Goal: Transaction & Acquisition: Subscribe to service/newsletter

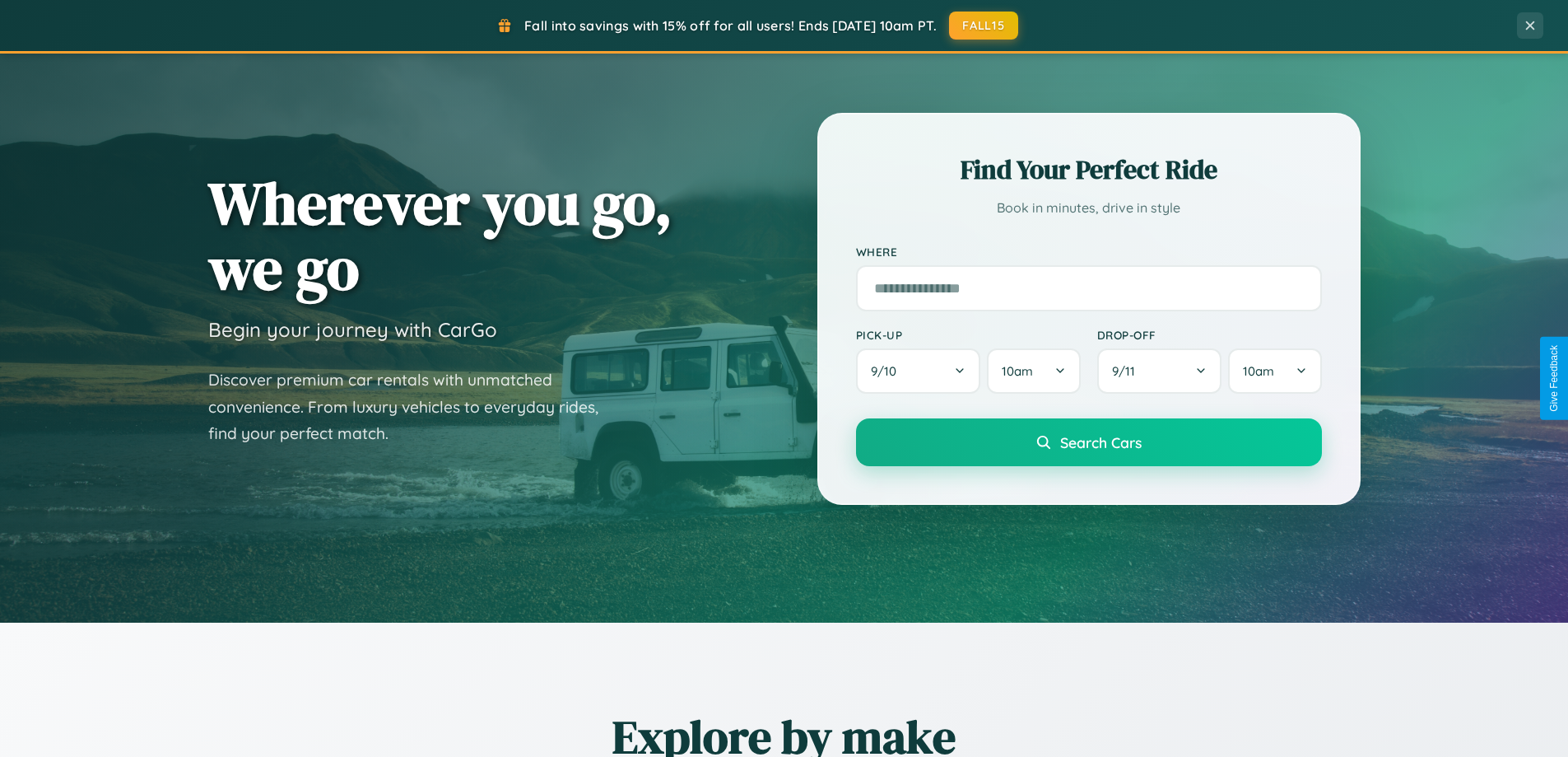
scroll to position [710, 0]
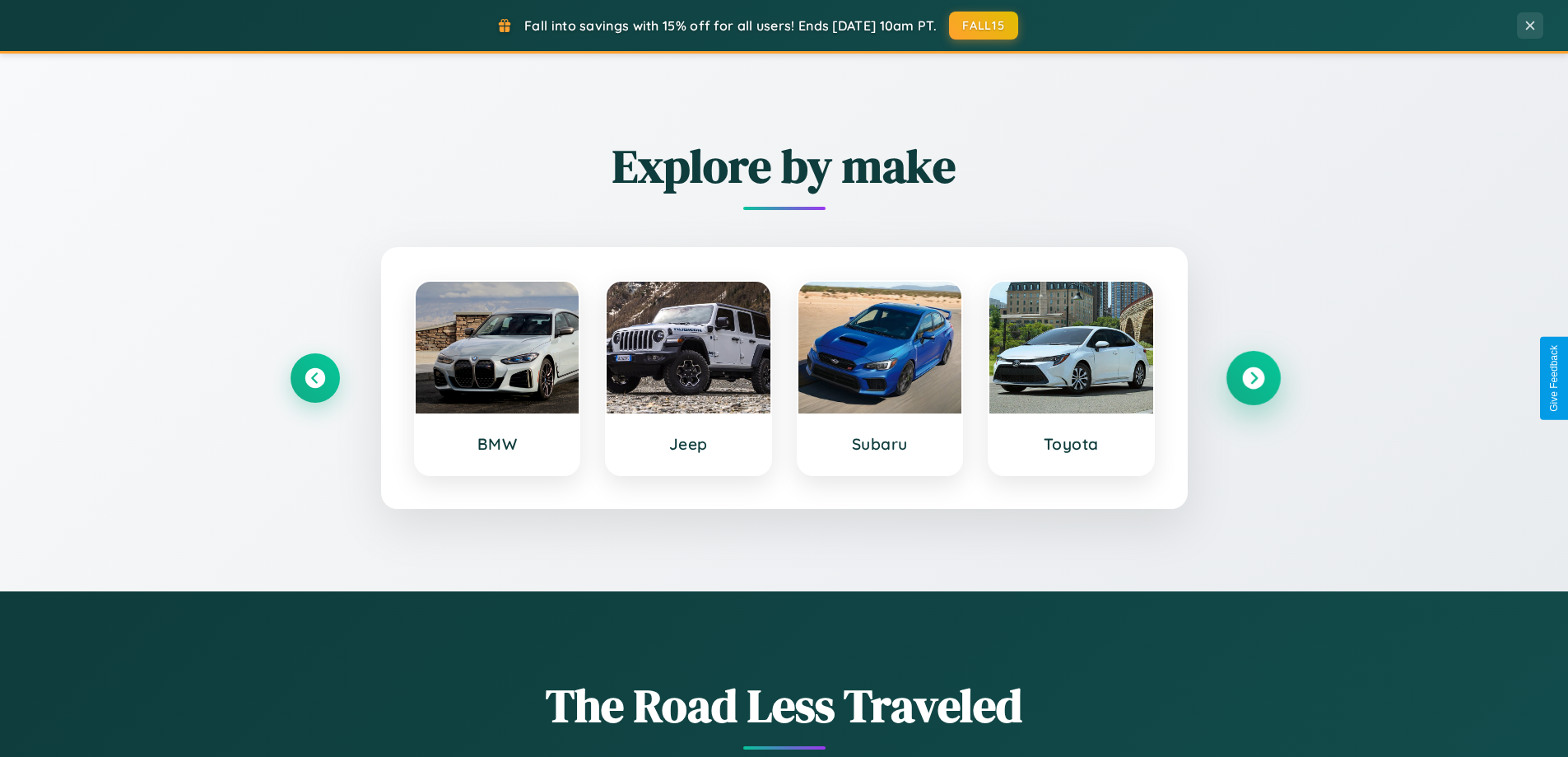
click at [1253, 378] on icon at bounding box center [1253, 378] width 22 height 22
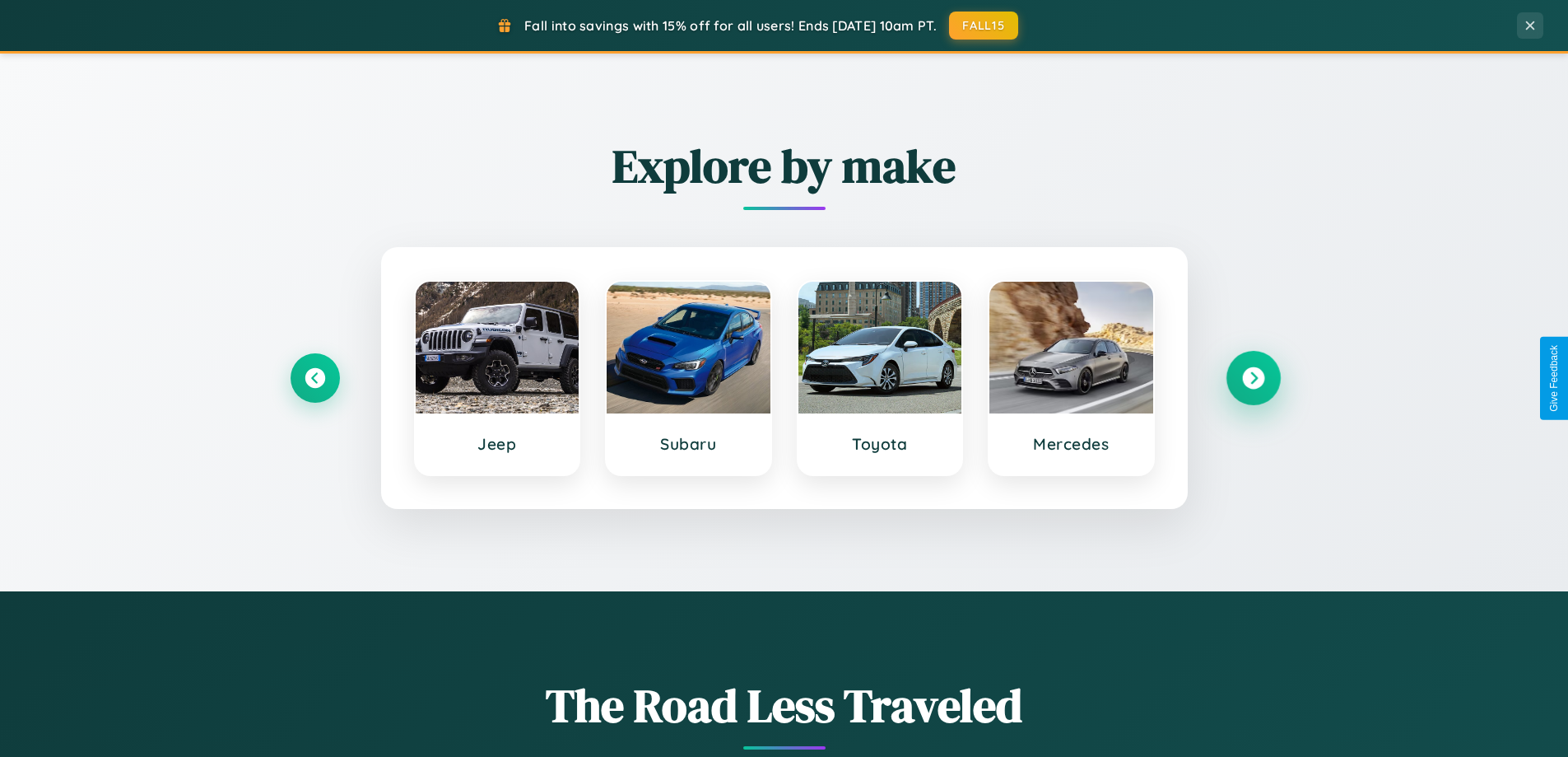
click at [1253, 378] on icon at bounding box center [1253, 378] width 22 height 22
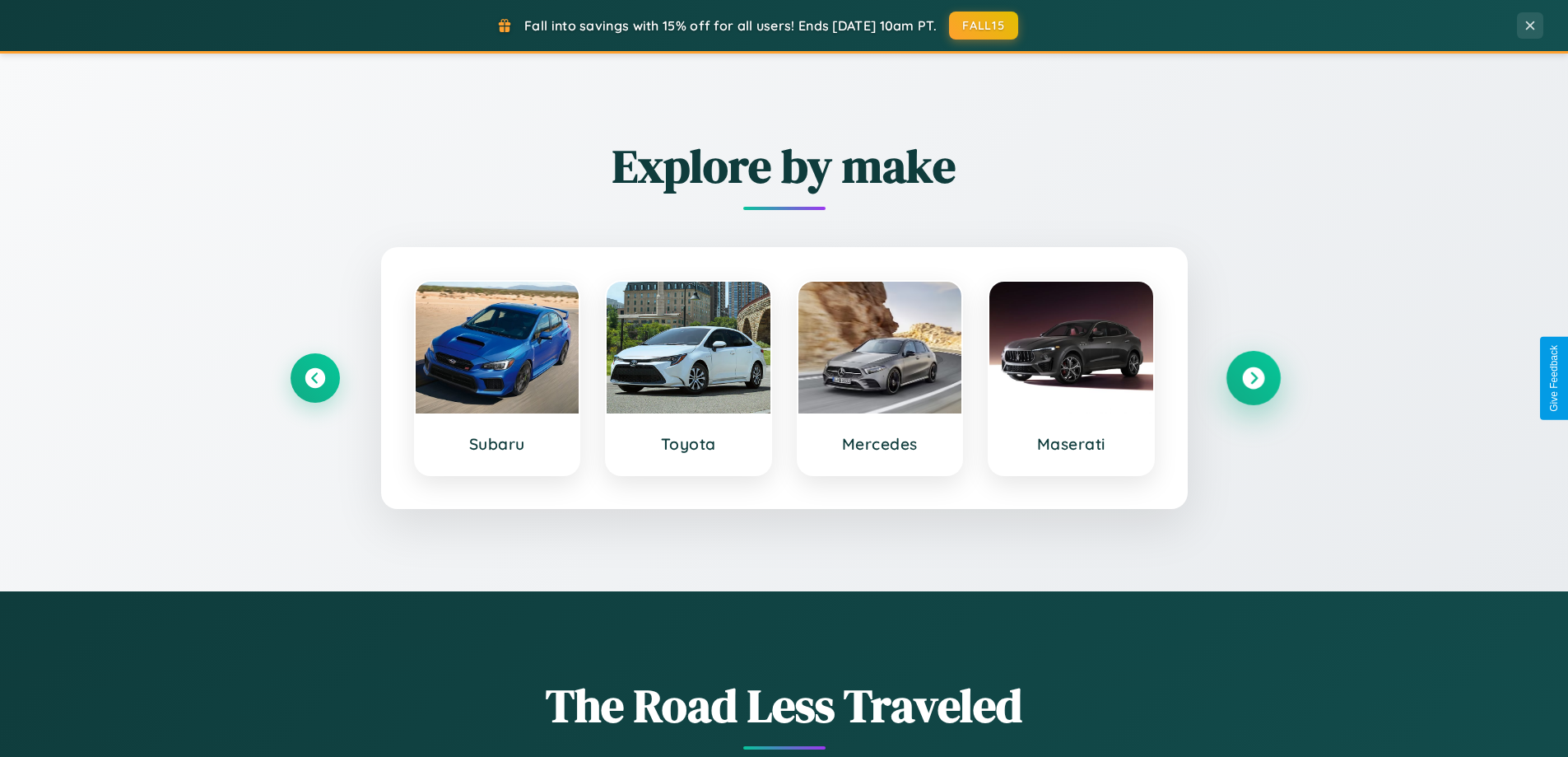
click at [1253, 378] on icon at bounding box center [1253, 378] width 22 height 22
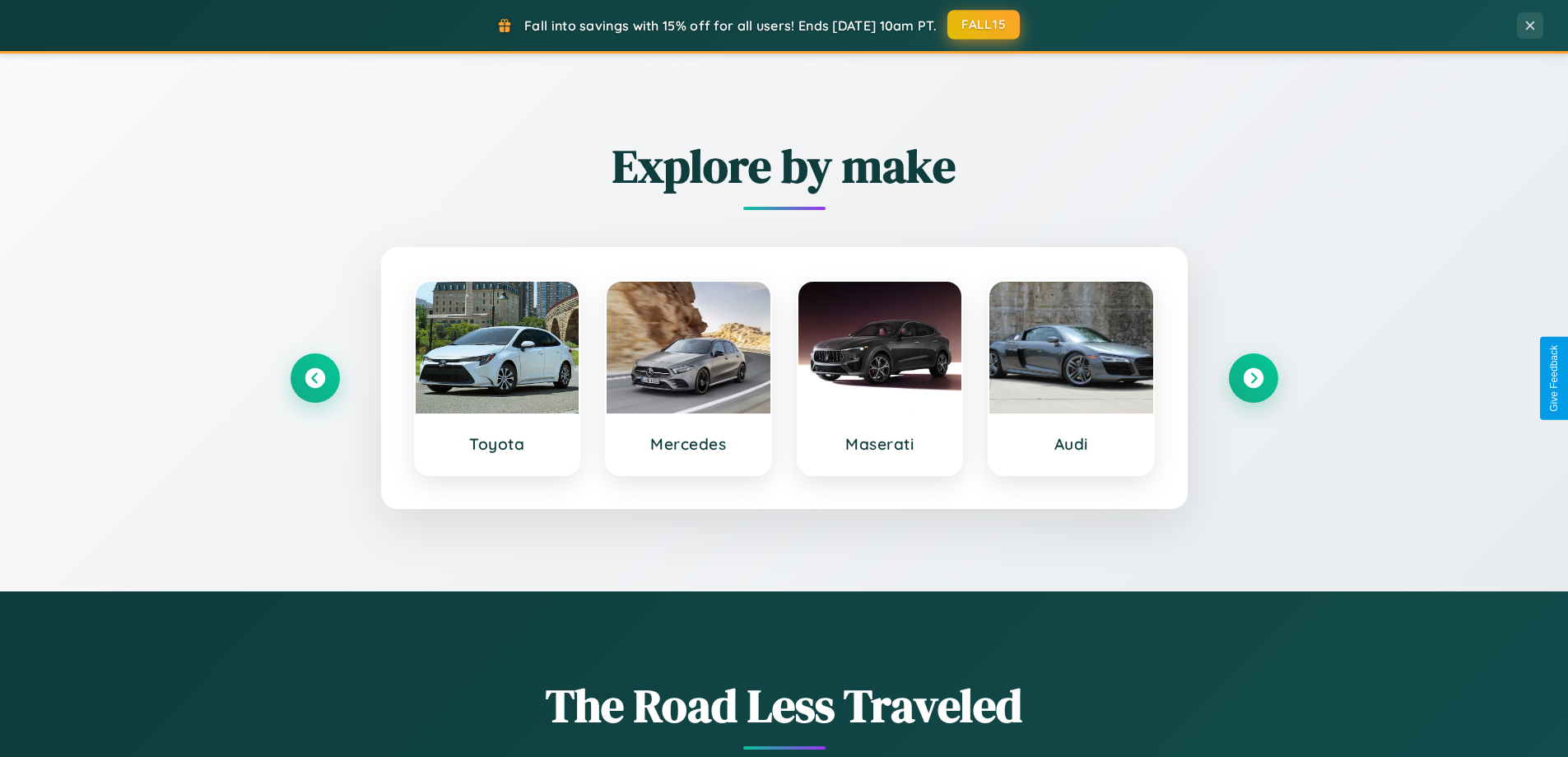
click at [984, 25] on button "FALL15" at bounding box center [983, 25] width 73 height 30
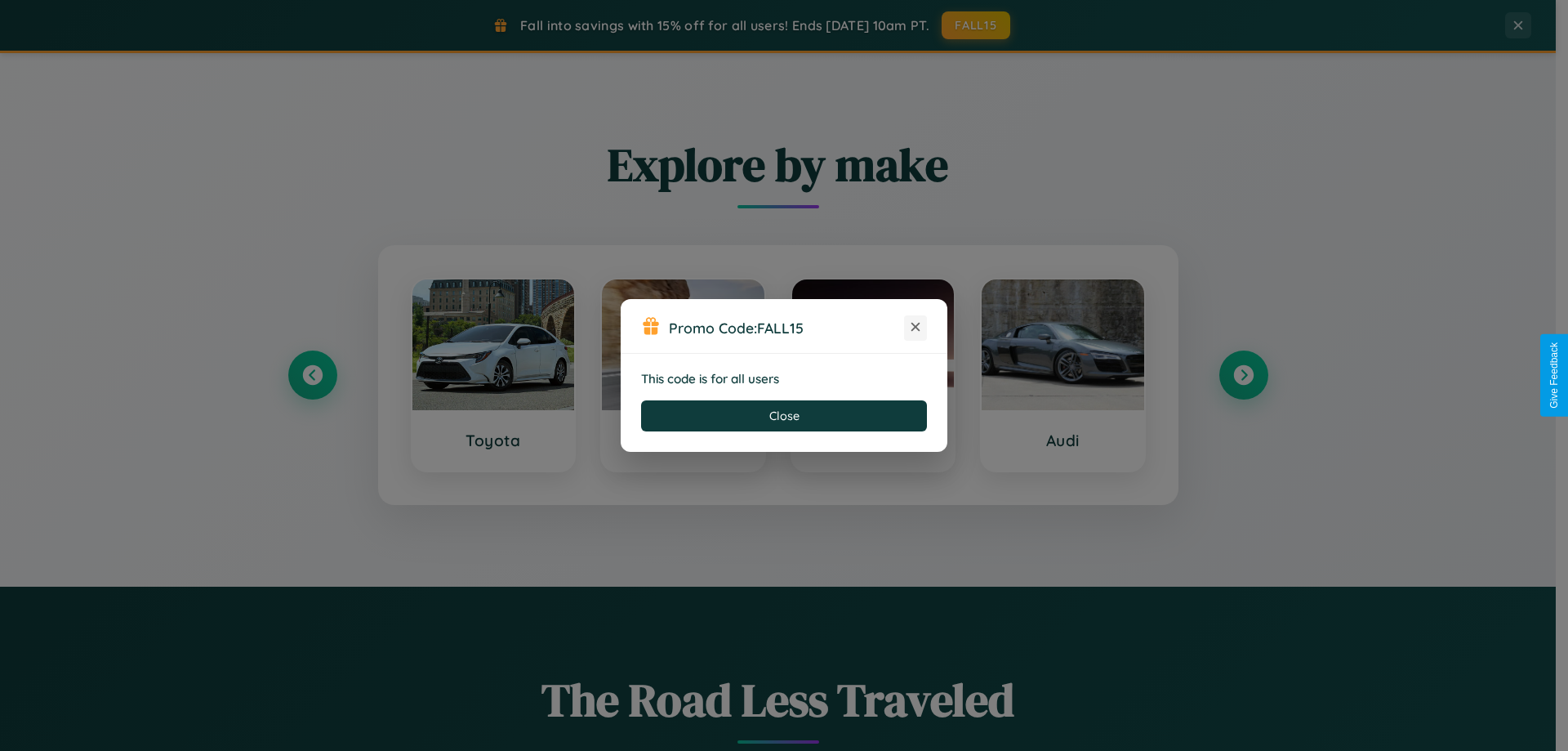
click at [915, 328] on icon at bounding box center [915, 327] width 16 height 16
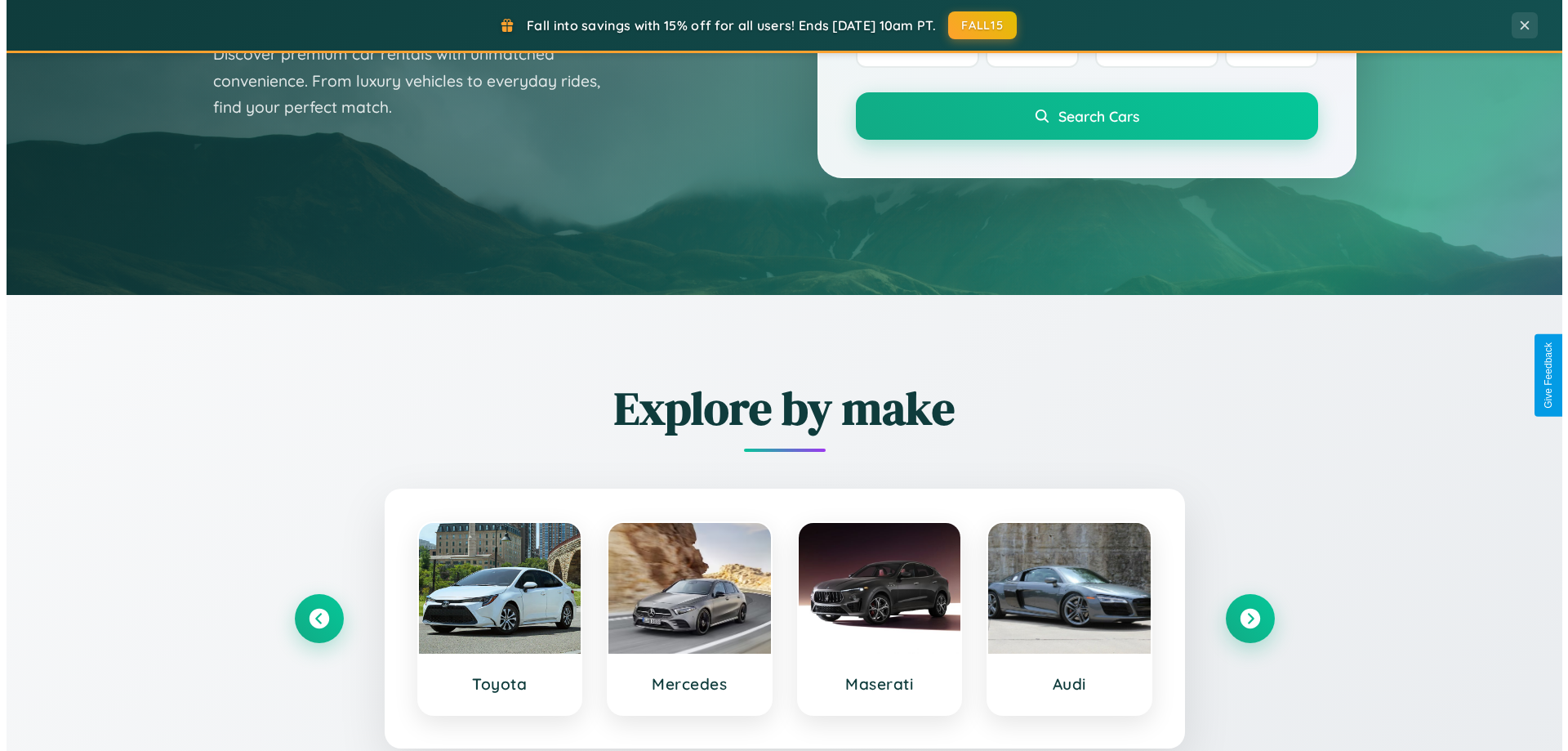
scroll to position [0, 0]
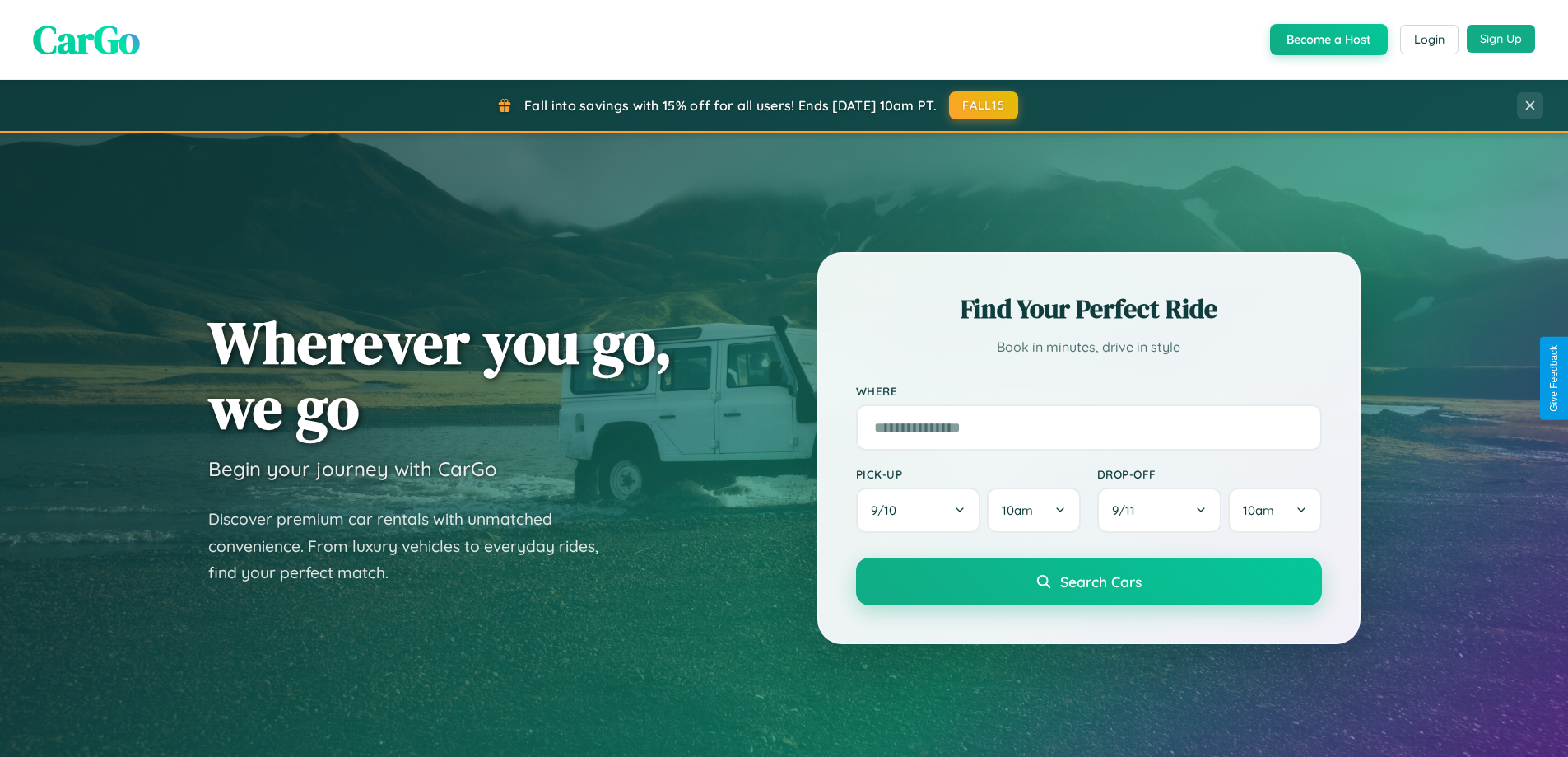
click at [1500, 40] on button "Sign Up" at bounding box center [1500, 39] width 68 height 28
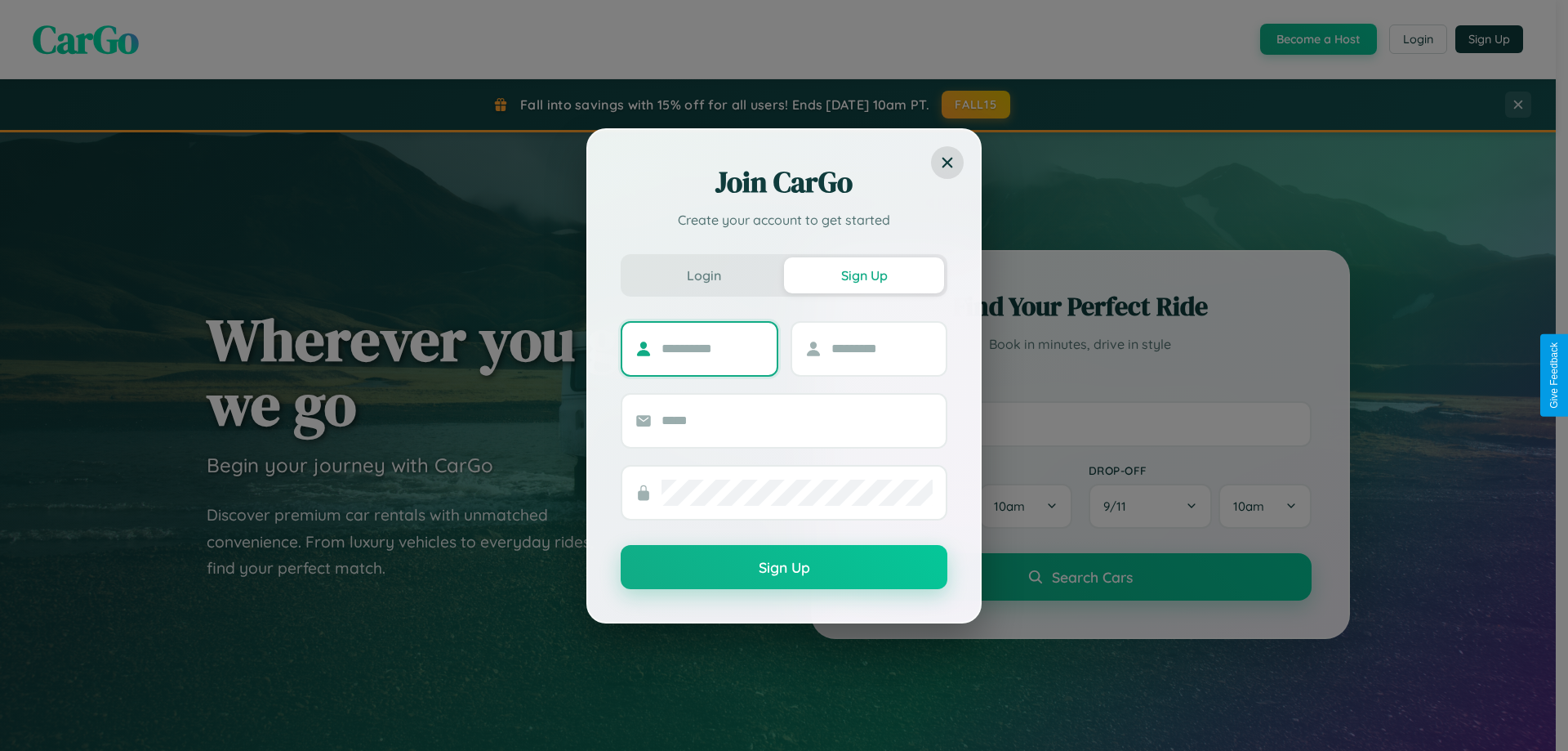
click at [712, 348] on input "text" at bounding box center [712, 349] width 102 height 26
type input "******"
click at [882, 348] on input "text" at bounding box center [882, 349] width 102 height 26
type input "******"
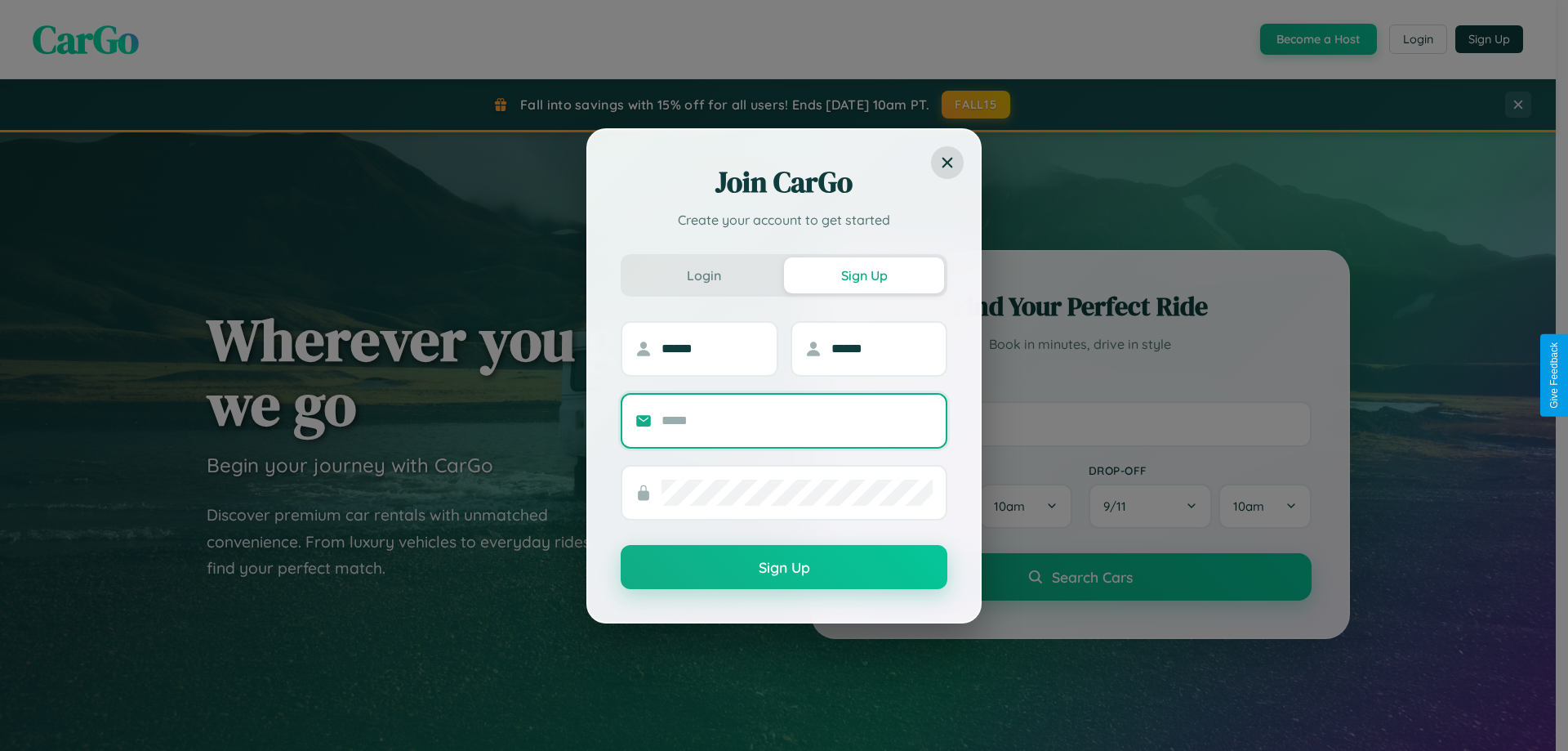
click at [797, 420] on input "text" at bounding box center [797, 420] width 271 height 26
type input "**********"
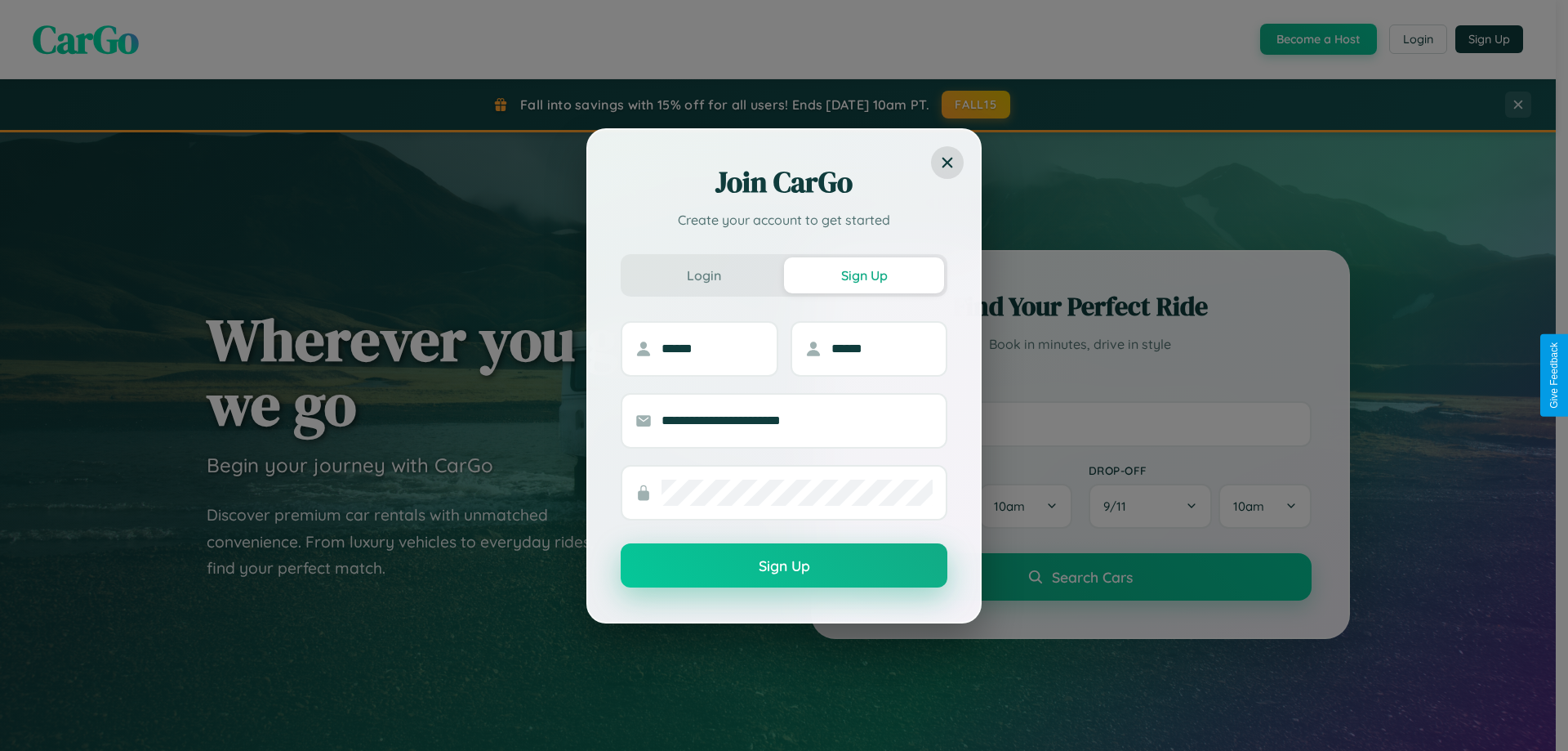
click at [784, 566] on button "Sign Up" at bounding box center [784, 565] width 327 height 45
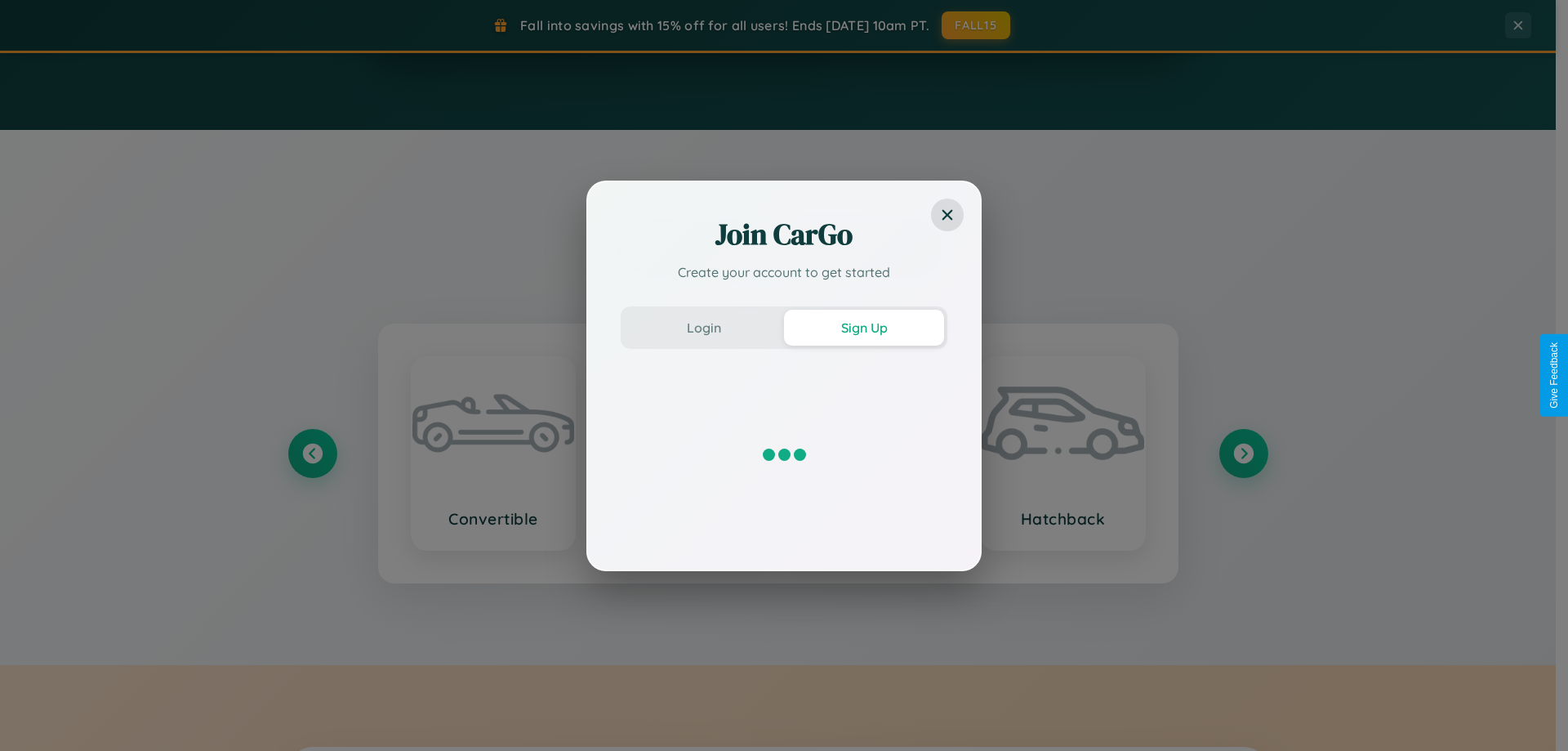
scroll to position [1914, 0]
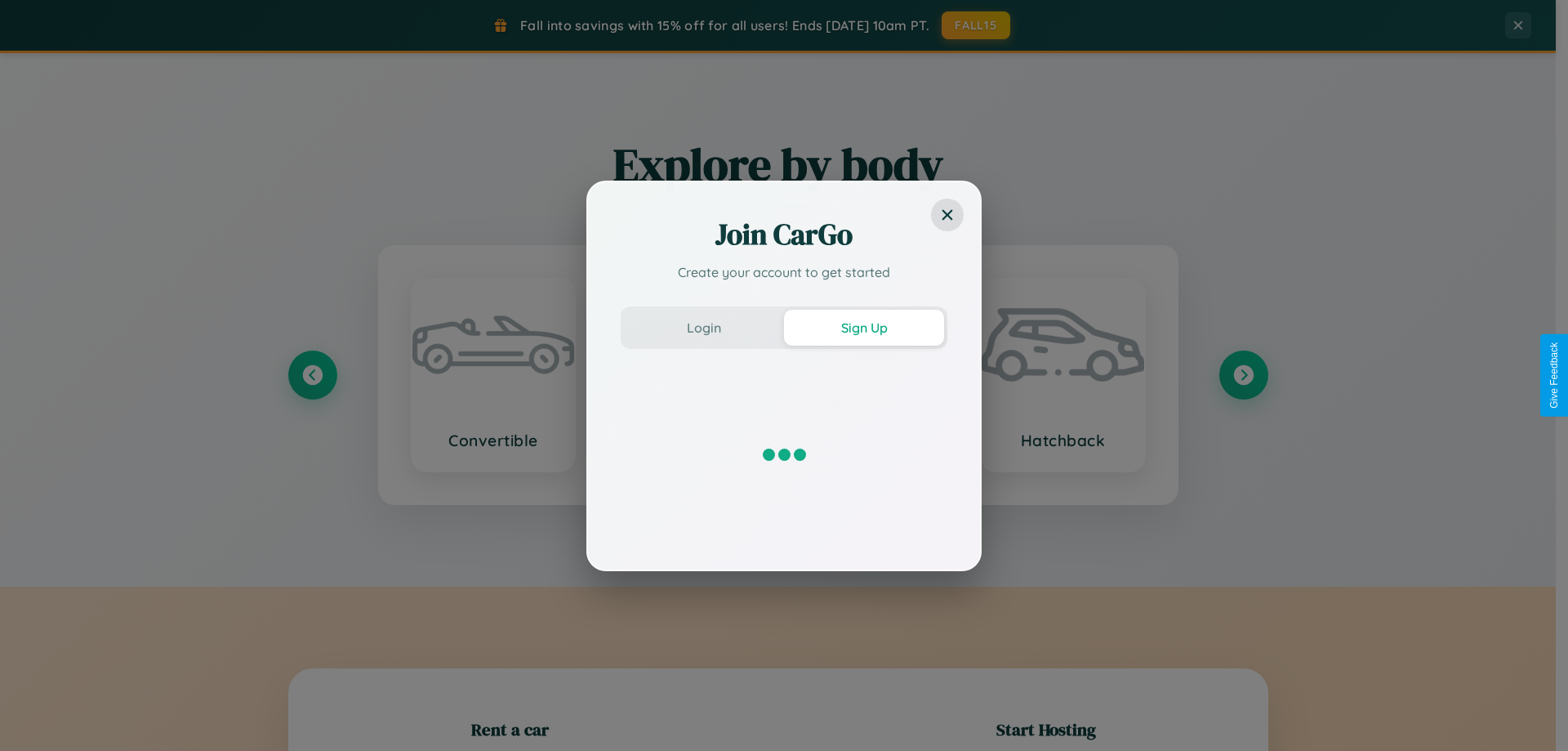
click at [1063, 375] on div "Join CarGo Create your account to get started Login Sign Up" at bounding box center [784, 376] width 1568 height 751
